Goal: Information Seeking & Learning: Learn about a topic

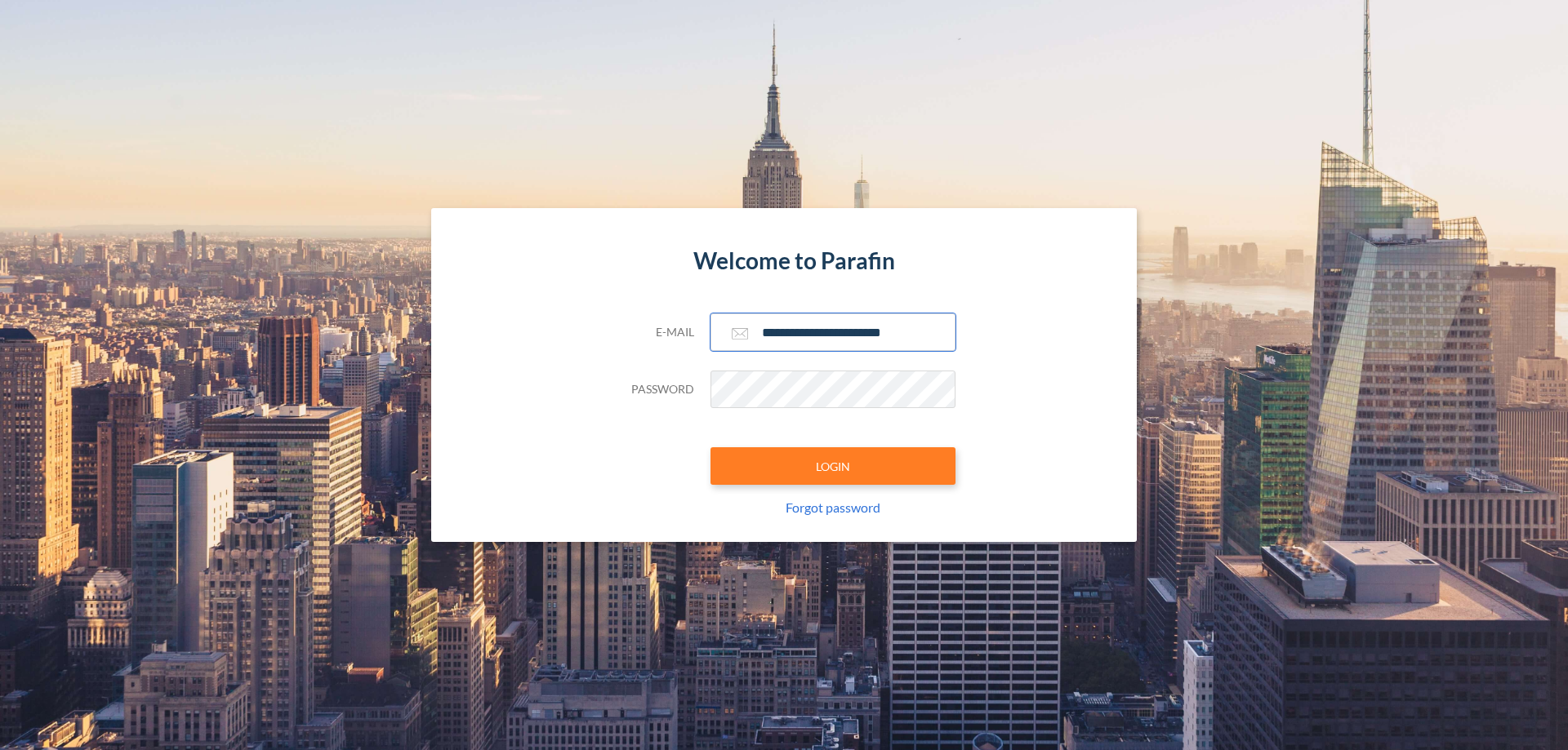
type input "**********"
click at [833, 466] on button "LOGIN" at bounding box center [833, 466] width 245 height 37
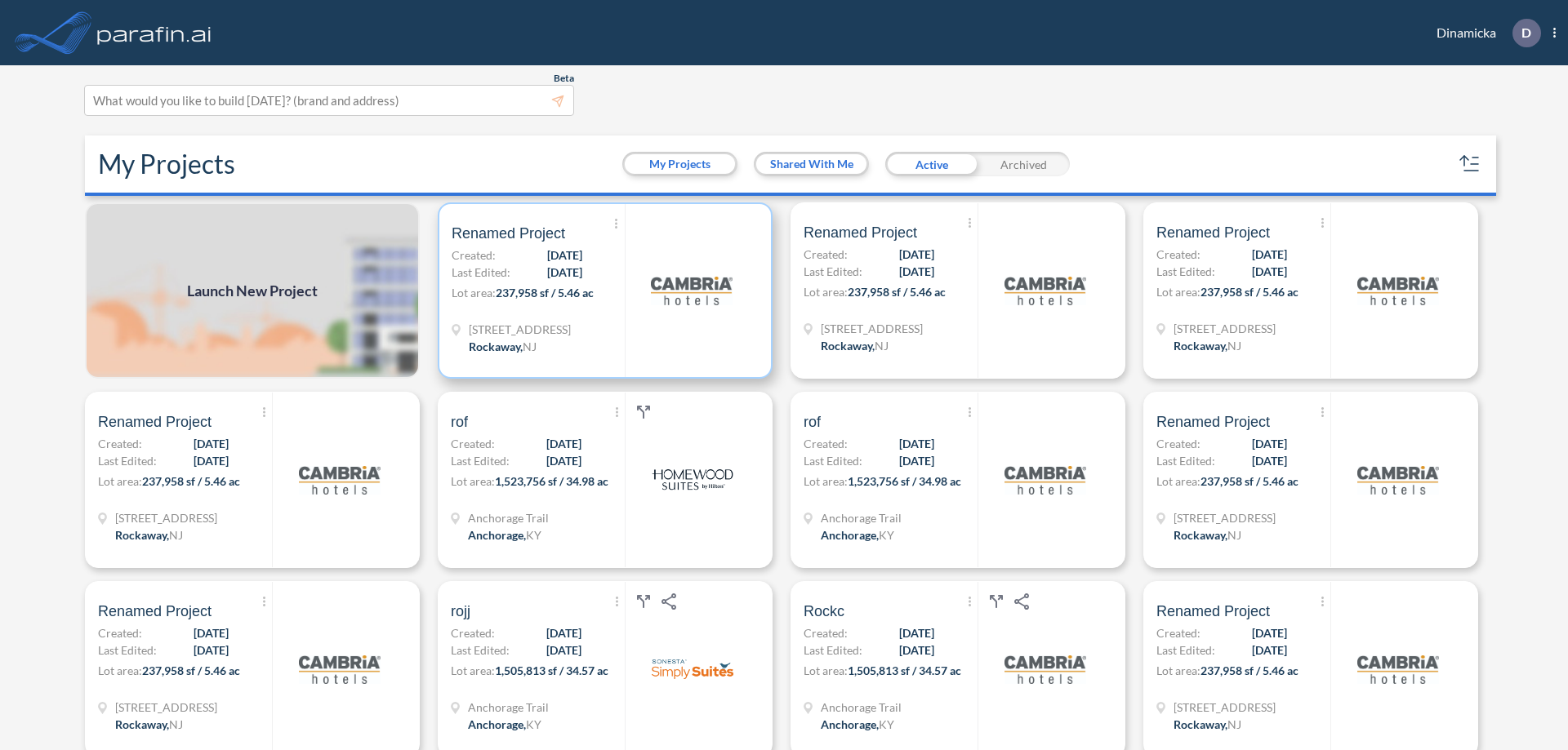
scroll to position [4, 0]
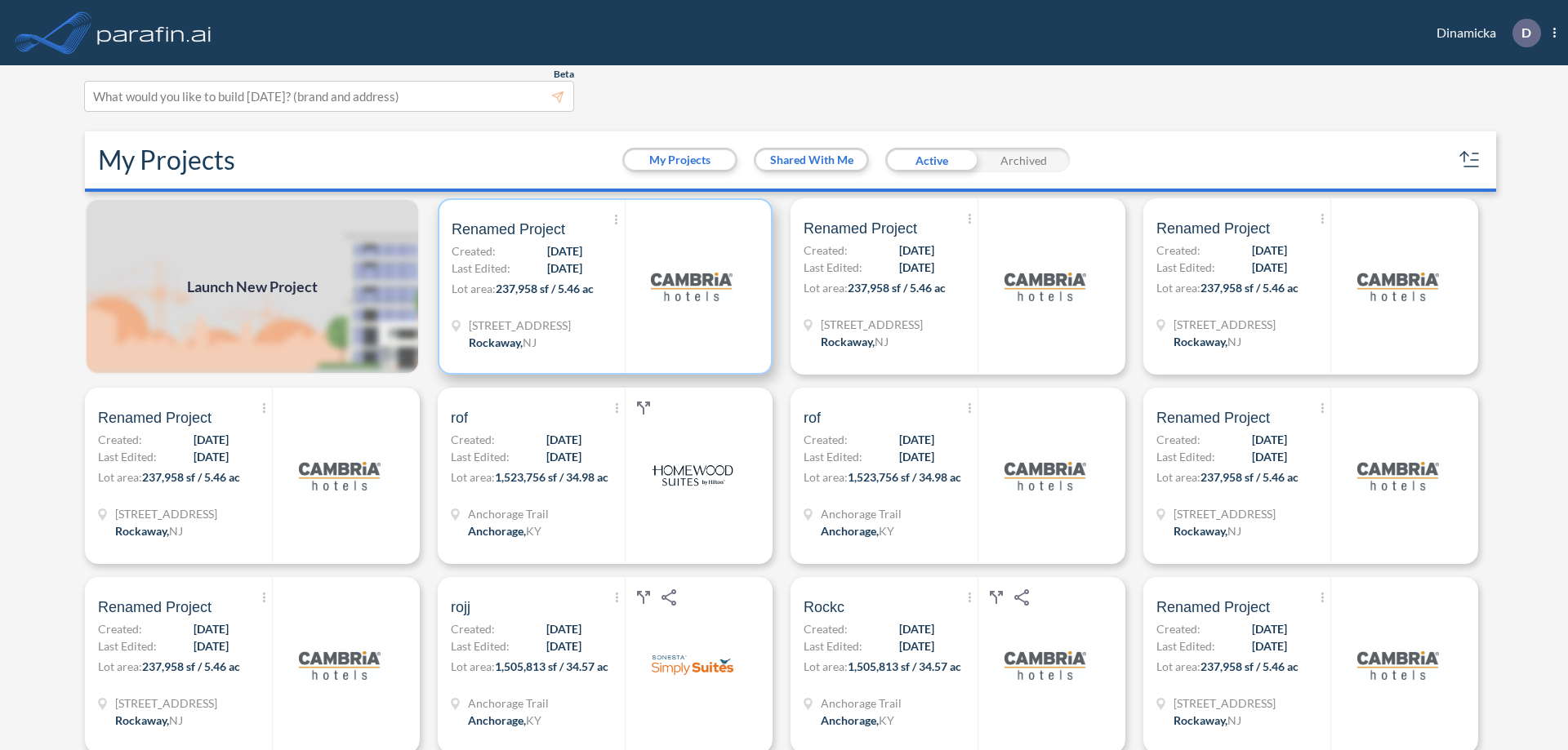
click at [602, 286] on p "Lot area: 237,958 sf / 5.46 ac" at bounding box center [537, 292] width 173 height 24
